Goal: Task Accomplishment & Management: Use online tool/utility

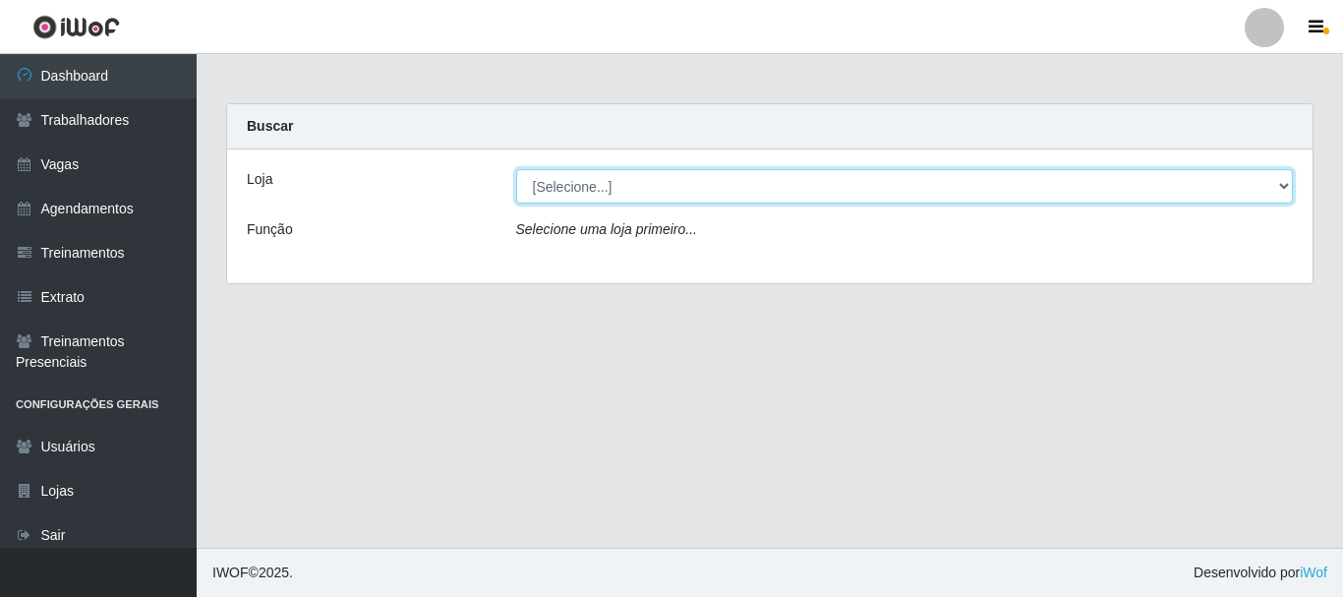
click at [689, 190] on select "[Selecione...] [GEOGRAPHIC_DATA]" at bounding box center [905, 186] width 778 height 34
select select "279"
click at [516, 169] on select "[Selecione...] [GEOGRAPHIC_DATA]" at bounding box center [905, 186] width 778 height 34
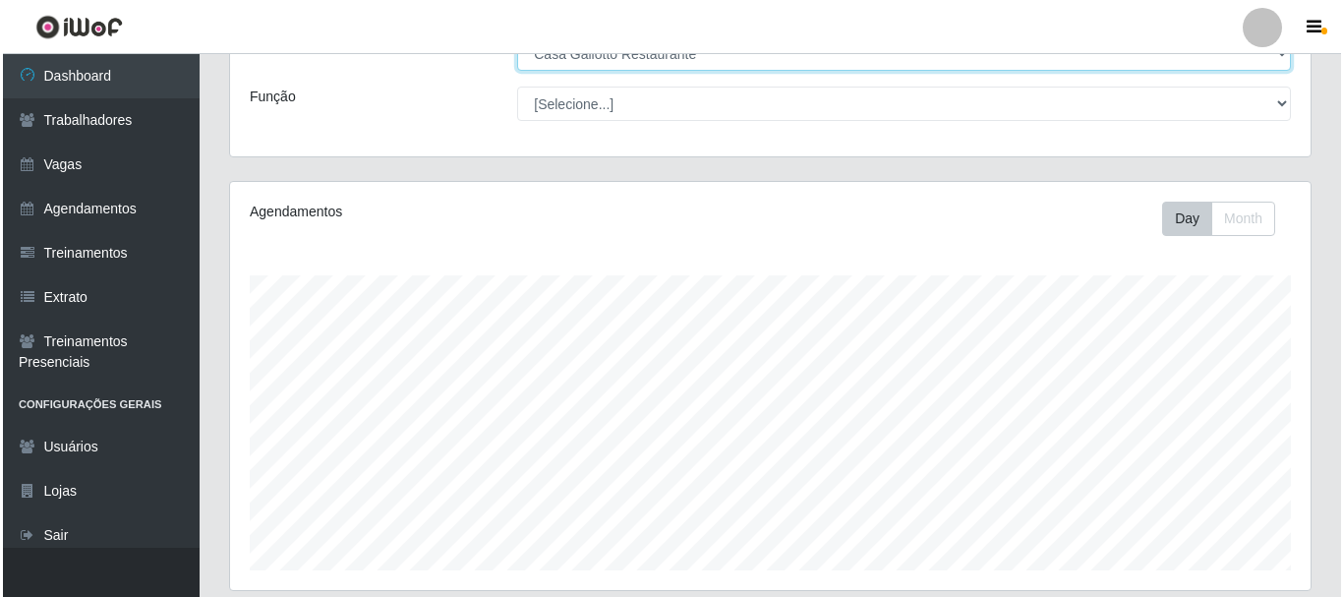
scroll to position [666, 0]
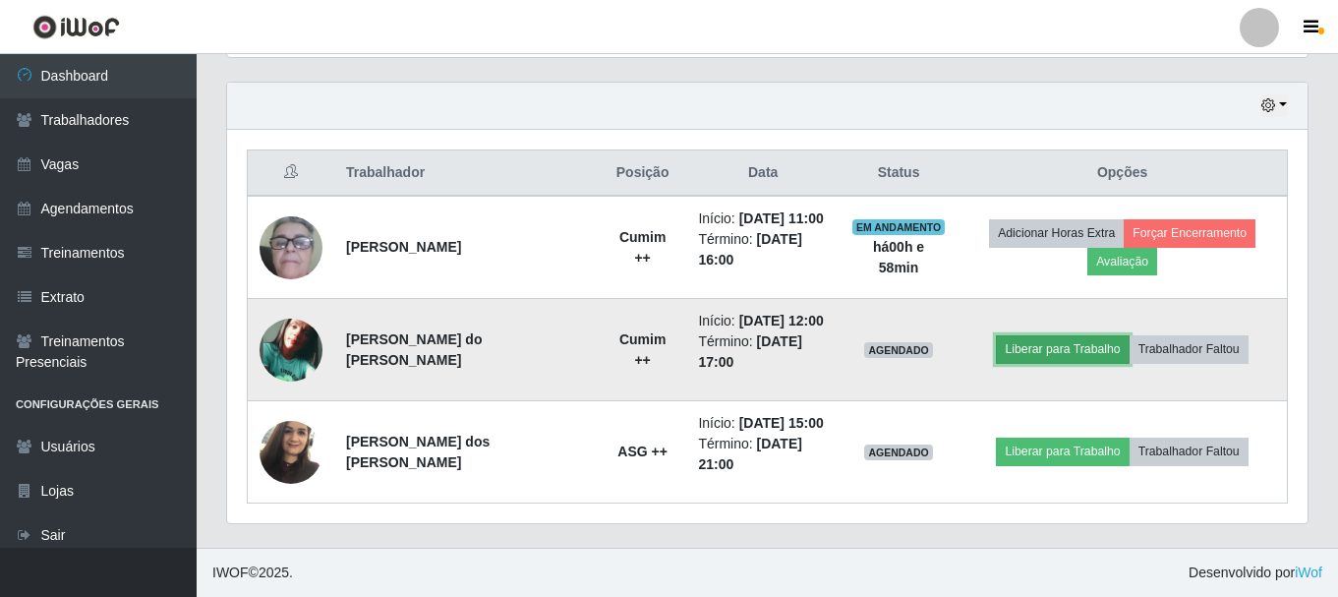
click at [1026, 351] on button "Liberar para Trabalho" at bounding box center [1062, 349] width 133 height 28
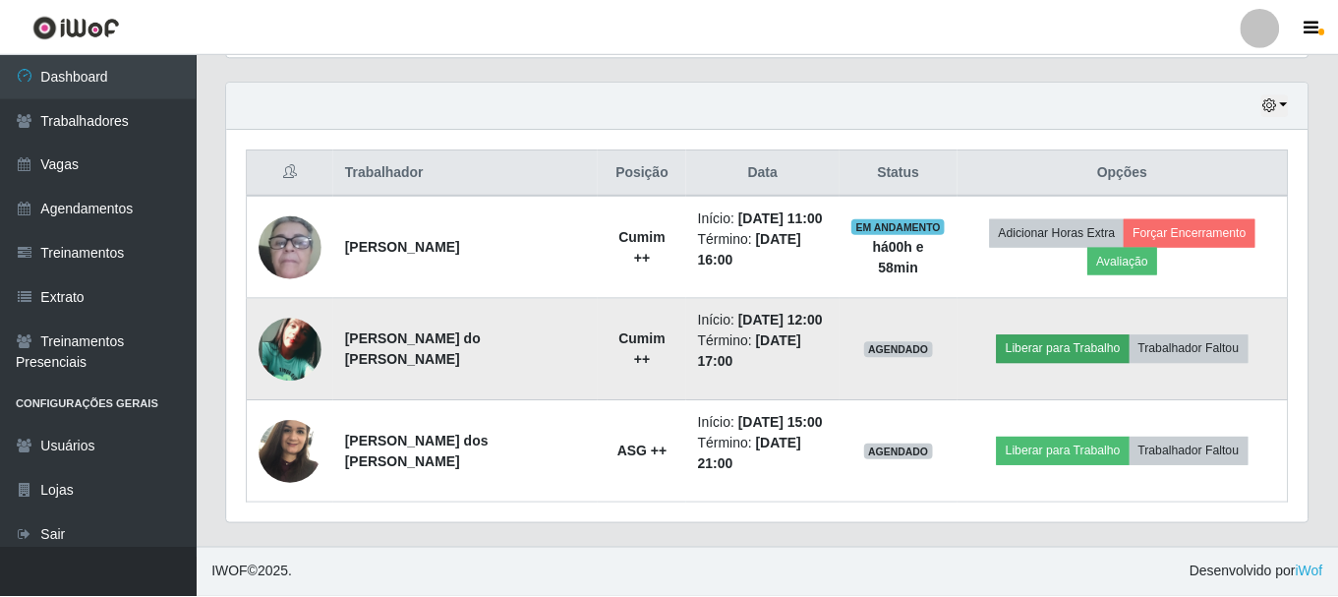
scroll to position [408, 1071]
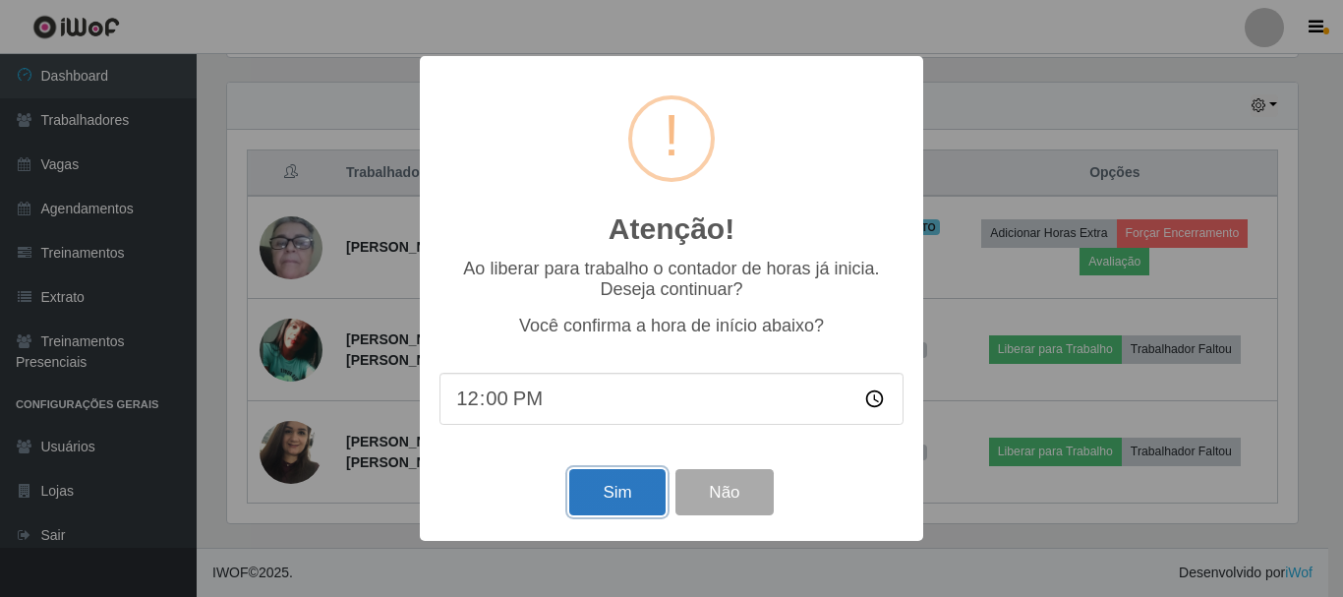
click at [595, 488] on button "Sim" at bounding box center [616, 492] width 95 height 46
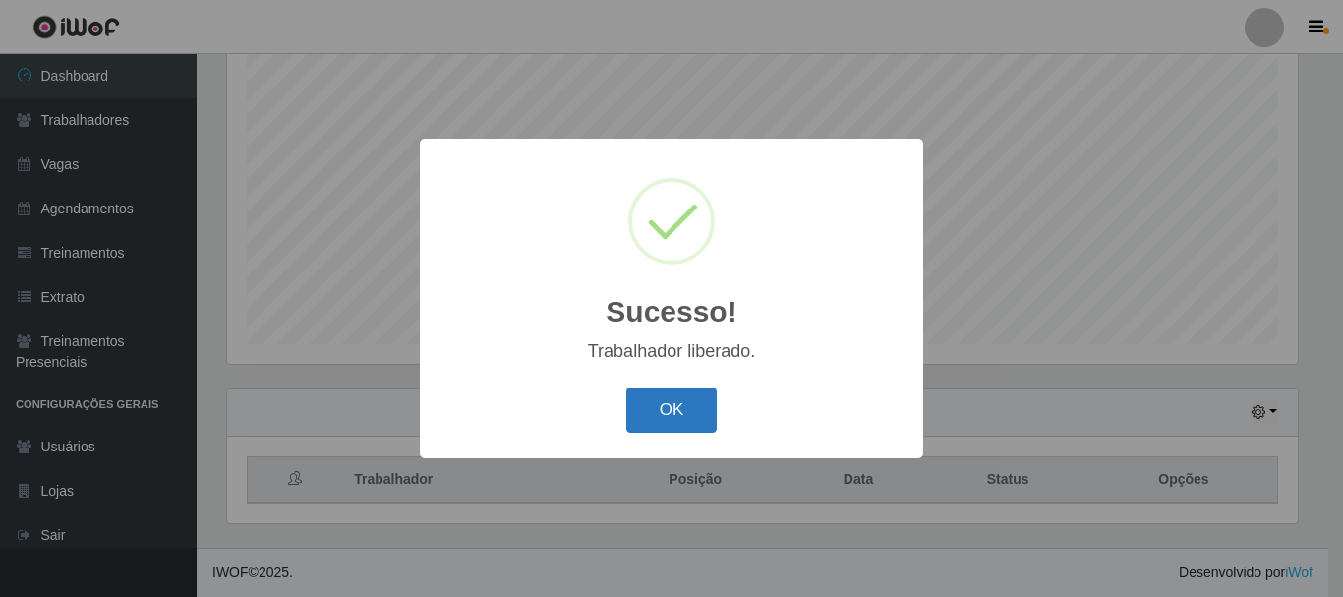
click at [645, 394] on button "OK" at bounding box center [671, 410] width 91 height 46
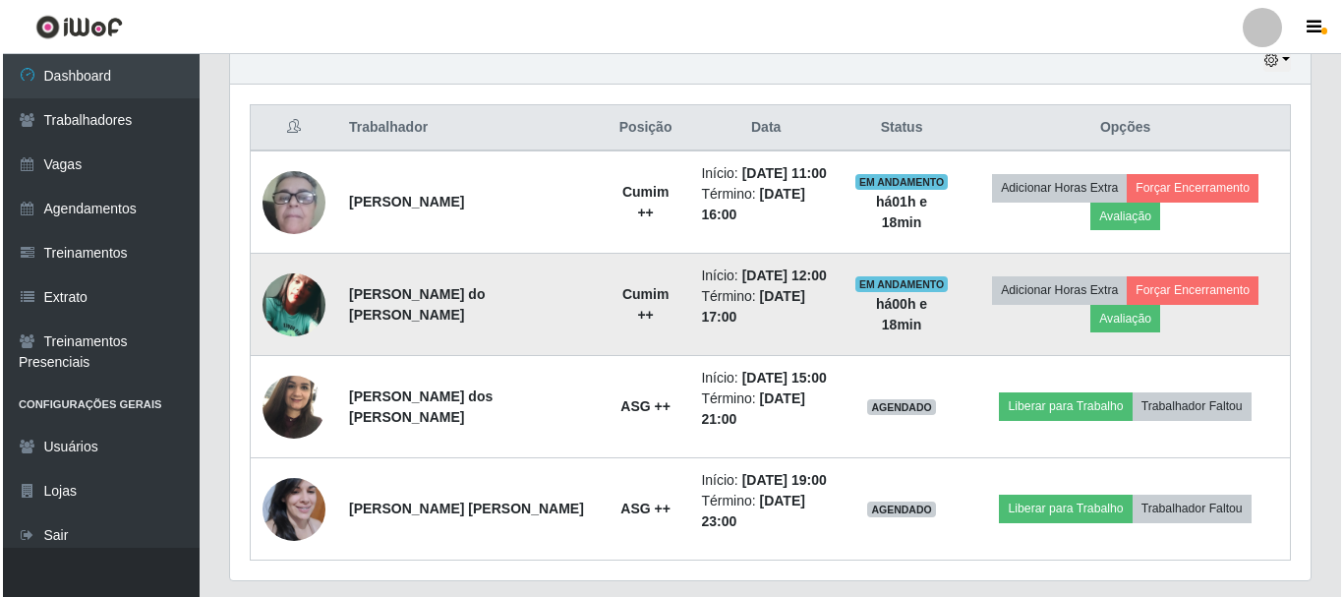
scroll to position [768, 0]
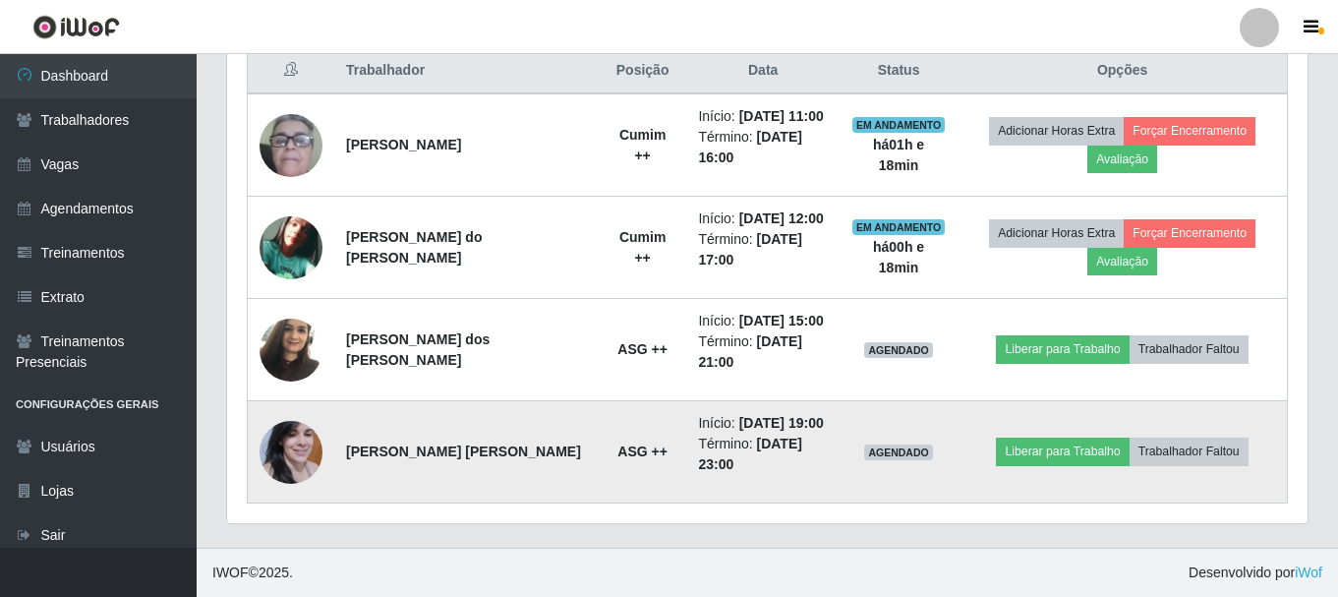
click at [285, 456] on img at bounding box center [291, 452] width 63 height 63
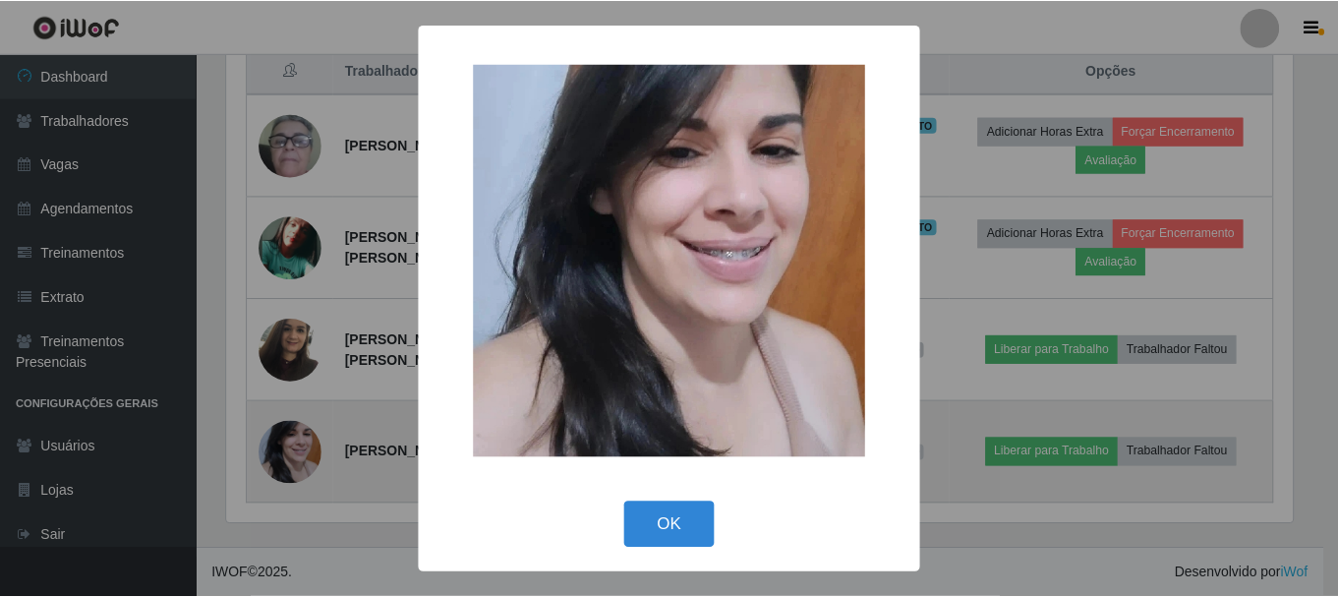
scroll to position [408, 1071]
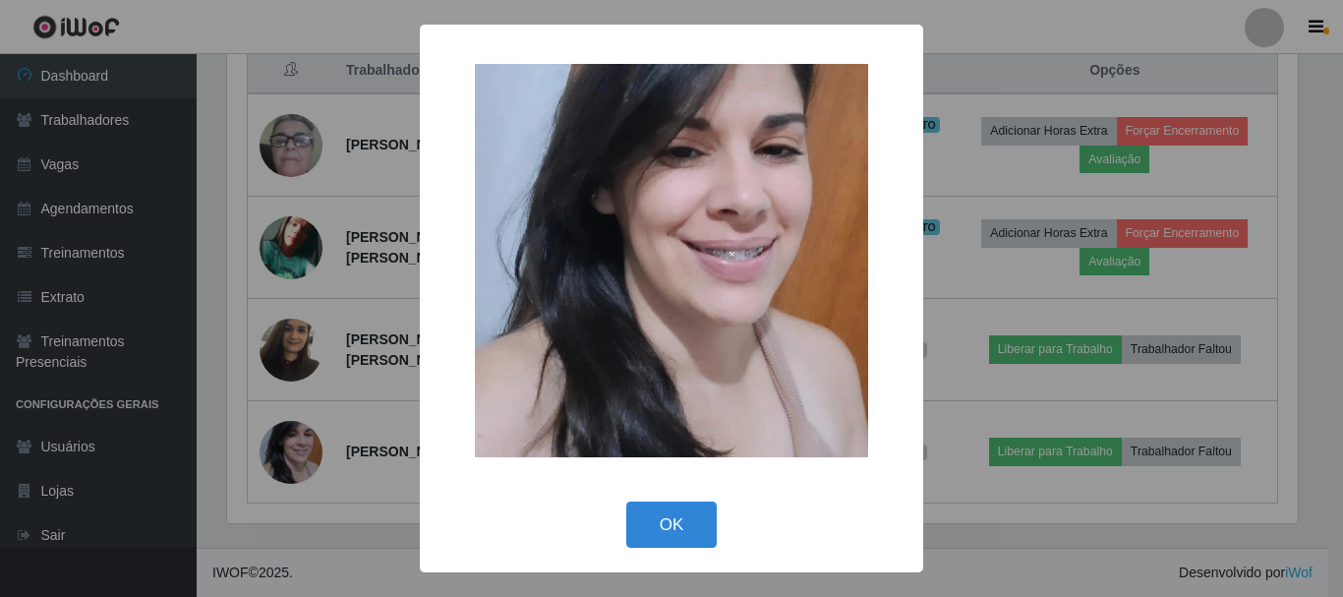
click at [301, 335] on div "× OK Cancel" at bounding box center [671, 298] width 1343 height 597
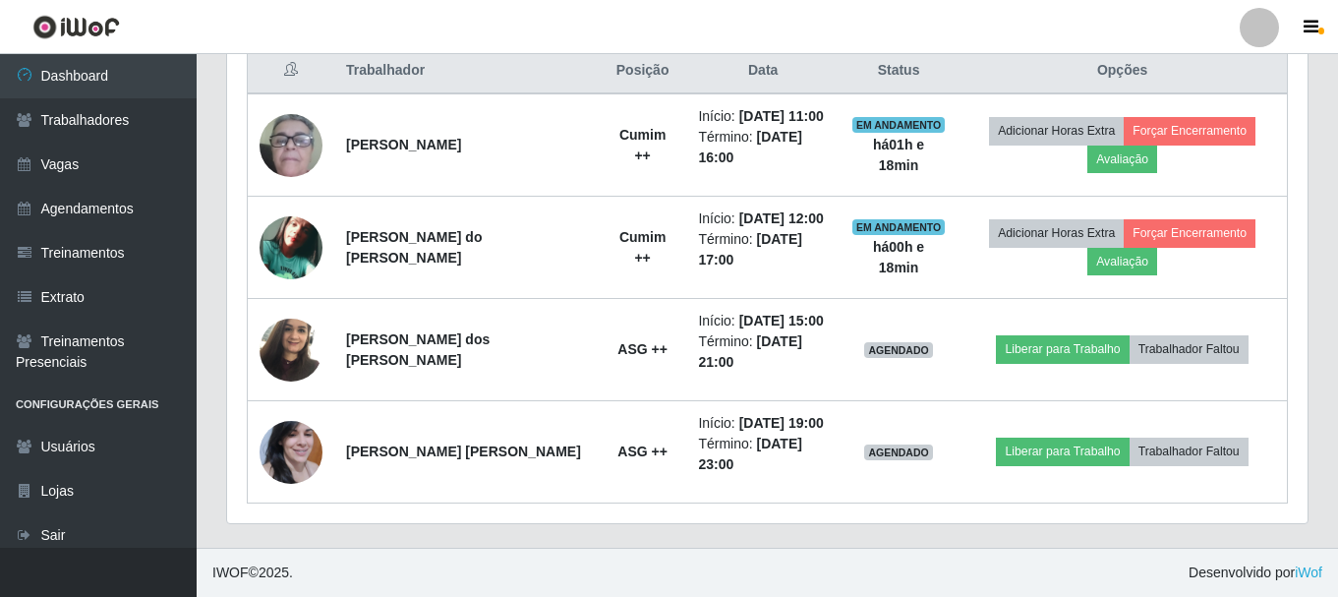
scroll to position [408, 1081]
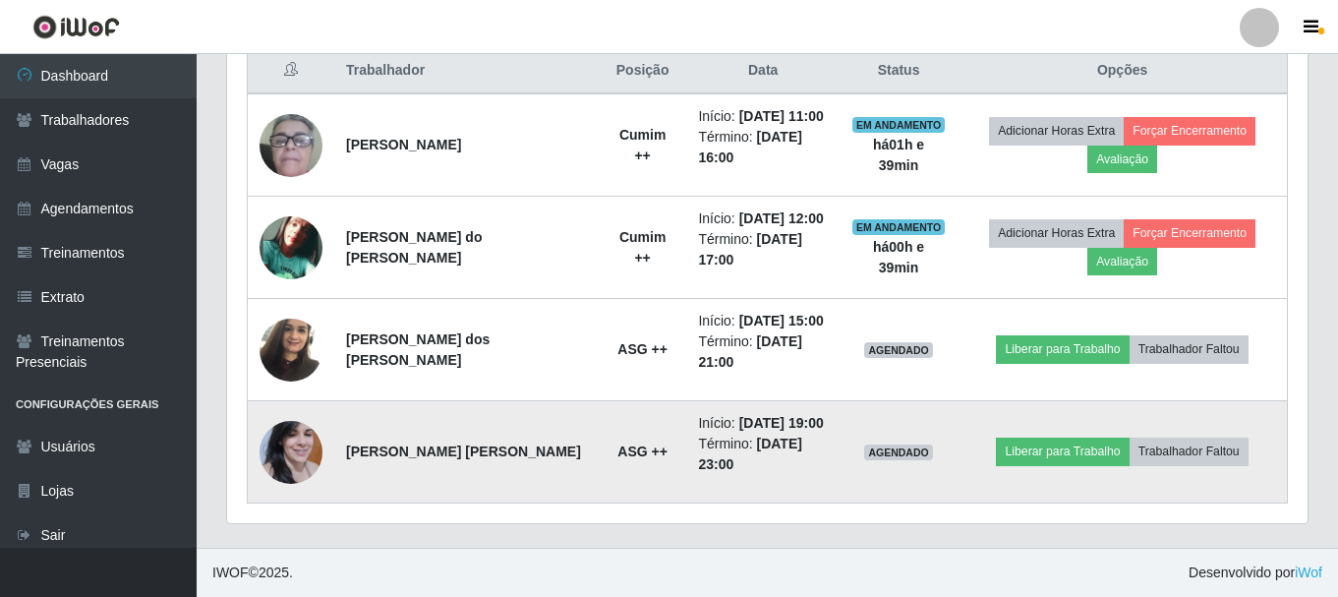
click at [295, 461] on img at bounding box center [291, 452] width 63 height 63
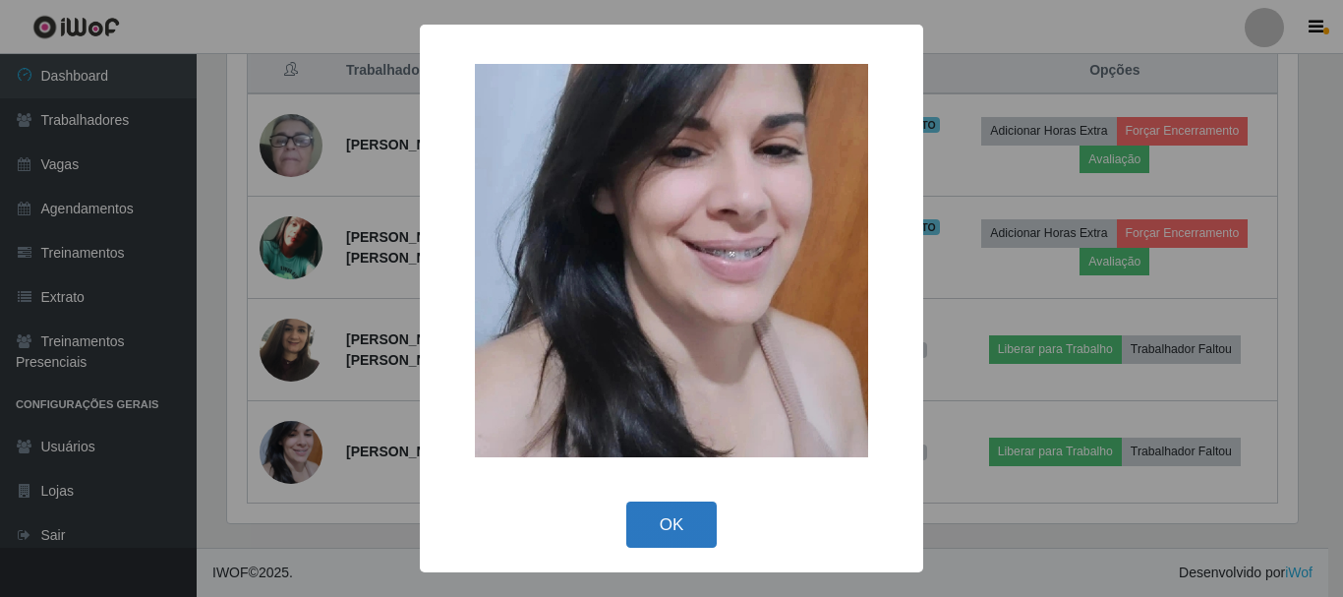
click at [651, 532] on button "OK" at bounding box center [671, 524] width 91 height 46
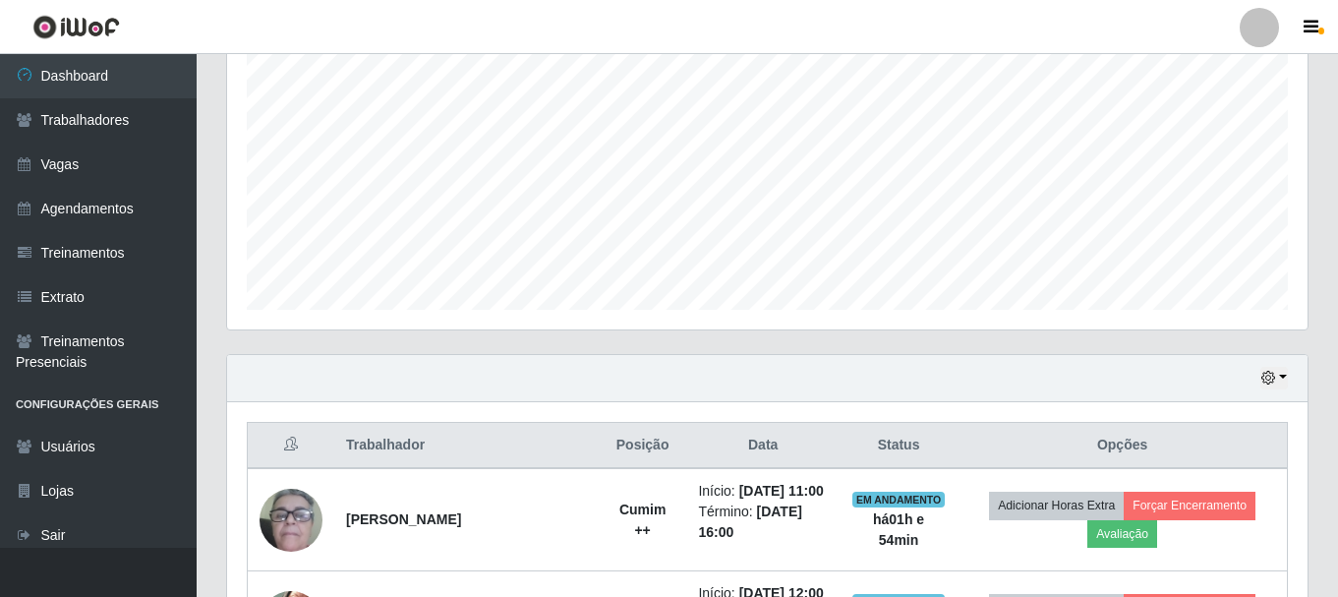
scroll to position [768, 0]
